Goal: Task Accomplishment & Management: Manage account settings

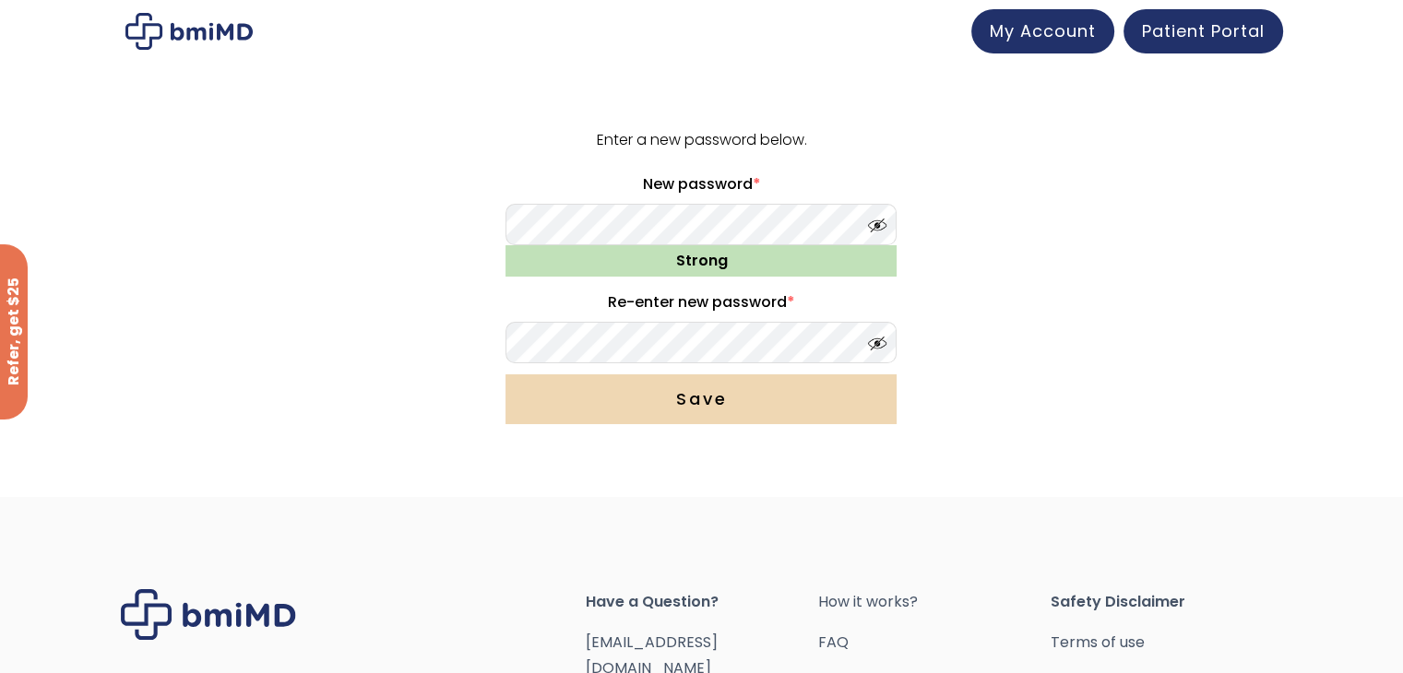
click at [711, 400] on button "Save" at bounding box center [700, 399] width 391 height 50
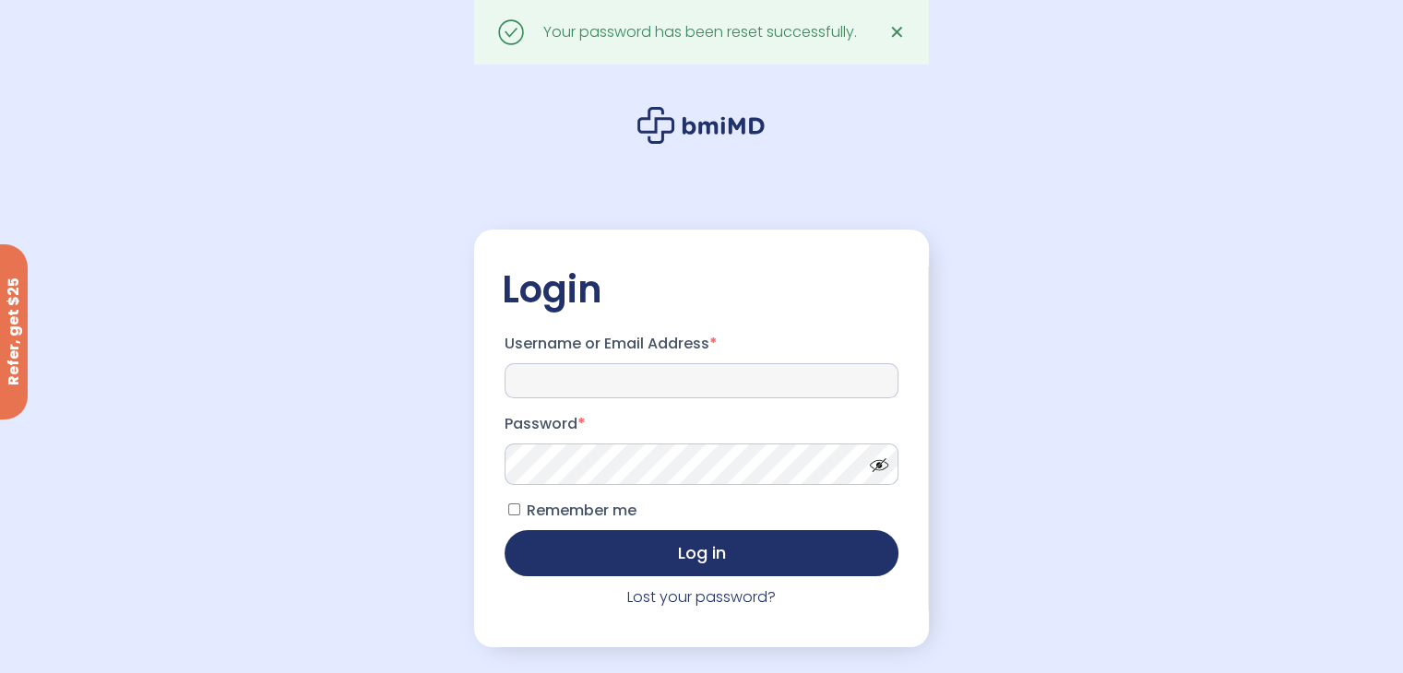
click at [633, 392] on input "Username or Email Address *" at bounding box center [701, 380] width 394 height 35
type input "**********"
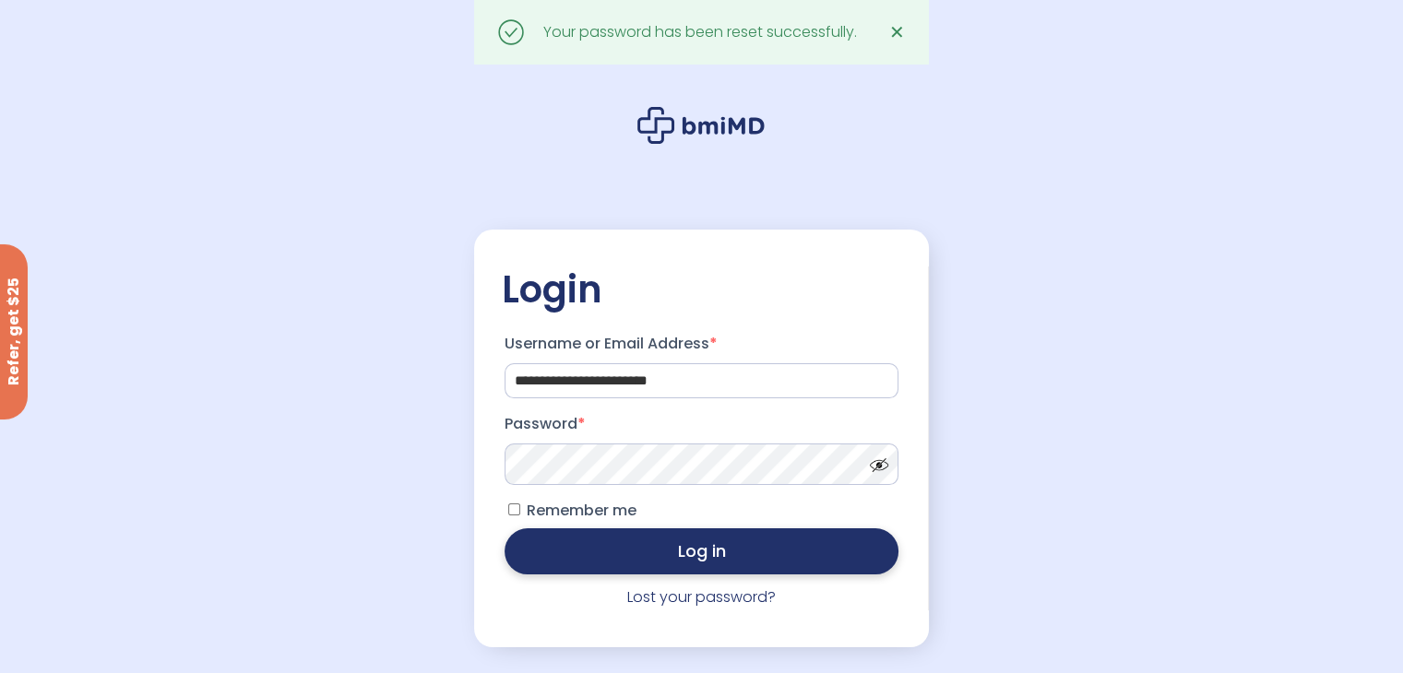
click at [705, 556] on button "Log in" at bounding box center [701, 551] width 394 height 46
click at [694, 551] on button "Log in" at bounding box center [701, 551] width 394 height 46
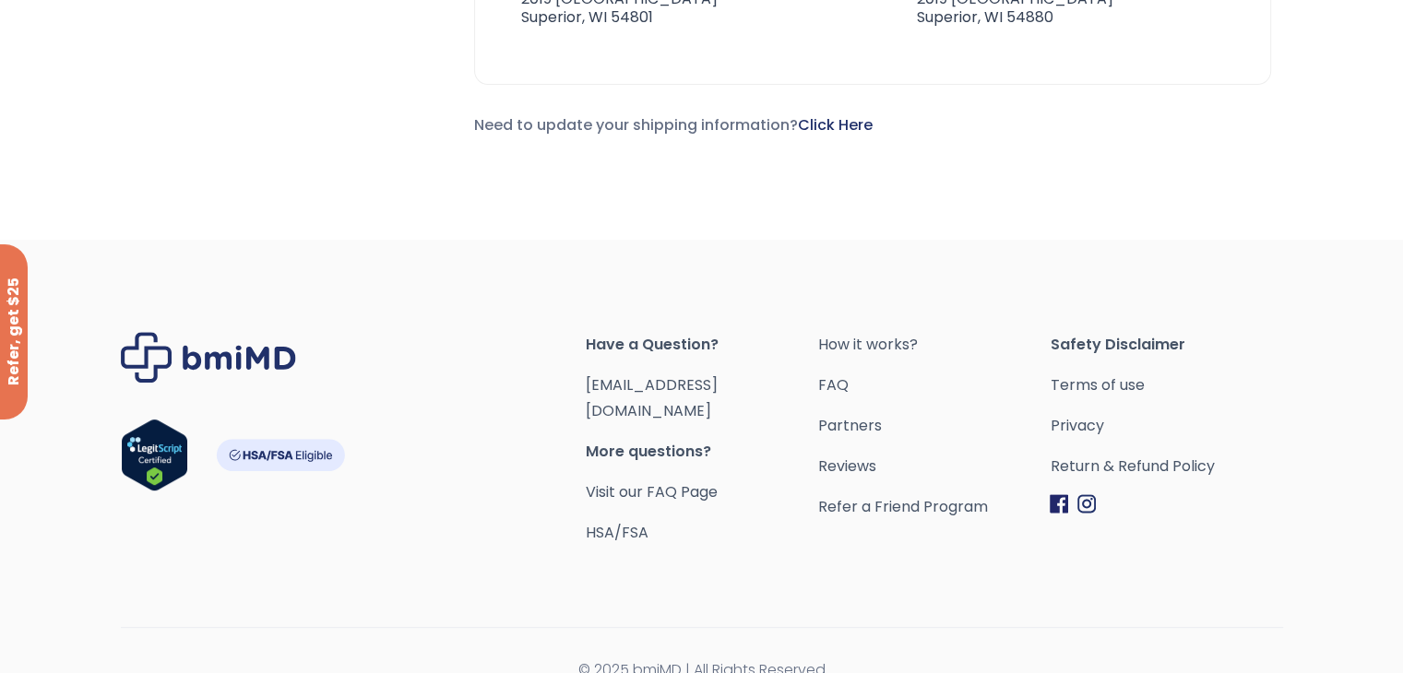
scroll to position [184, 0]
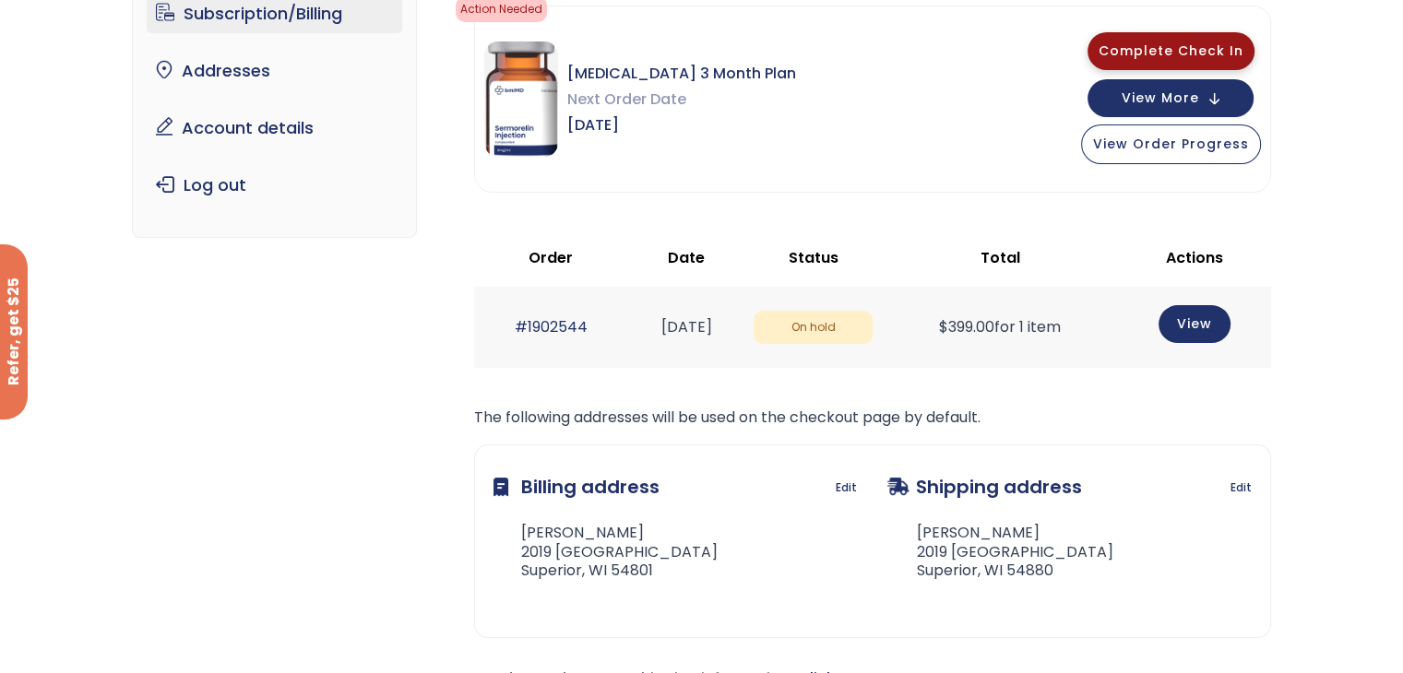
click at [1184, 49] on span "Complete Check In" at bounding box center [1170, 50] width 145 height 18
